Goal: Navigation & Orientation: Find specific page/section

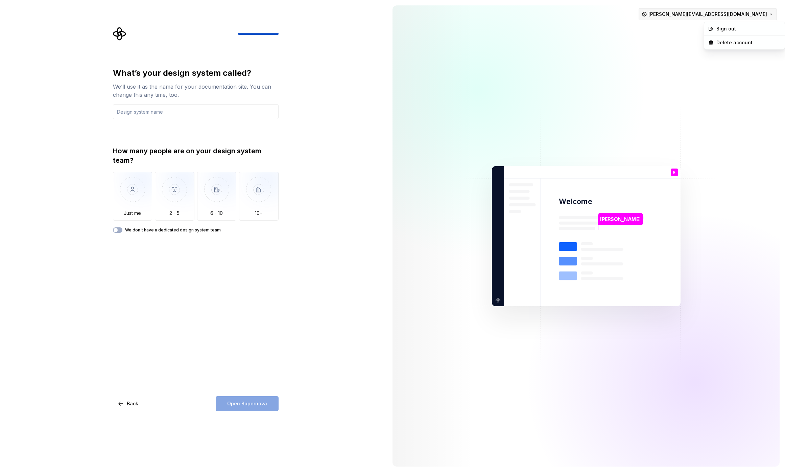
click at [732, 14] on html "What’s your design system called? We’ll use it as the name for your documentati…" at bounding box center [392, 236] width 785 height 472
click at [316, 263] on html "What’s your design system called? We’ll use it as the name for your documentati…" at bounding box center [392, 236] width 785 height 472
click at [125, 405] on button "Back" at bounding box center [128, 403] width 31 height 15
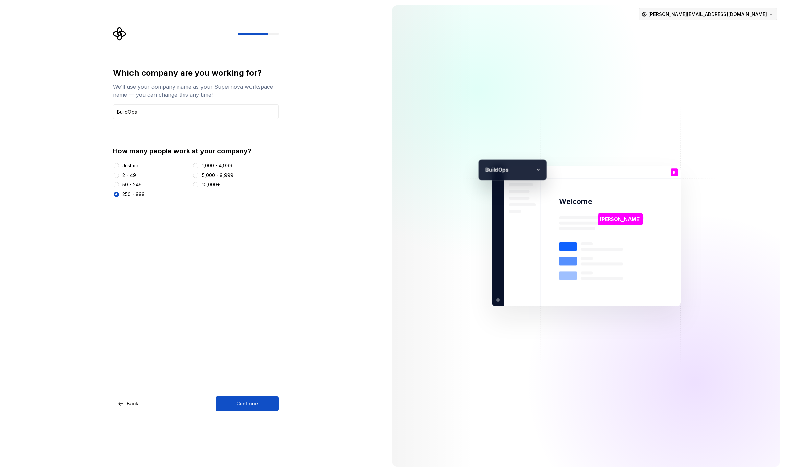
click at [733, 15] on html "Which company are you working for? We’ll use your company name as your Supernov…" at bounding box center [392, 236] width 785 height 472
click at [732, 30] on div "Sign out" at bounding box center [748, 28] width 64 height 7
